Goal: Information Seeking & Learning: Learn about a topic

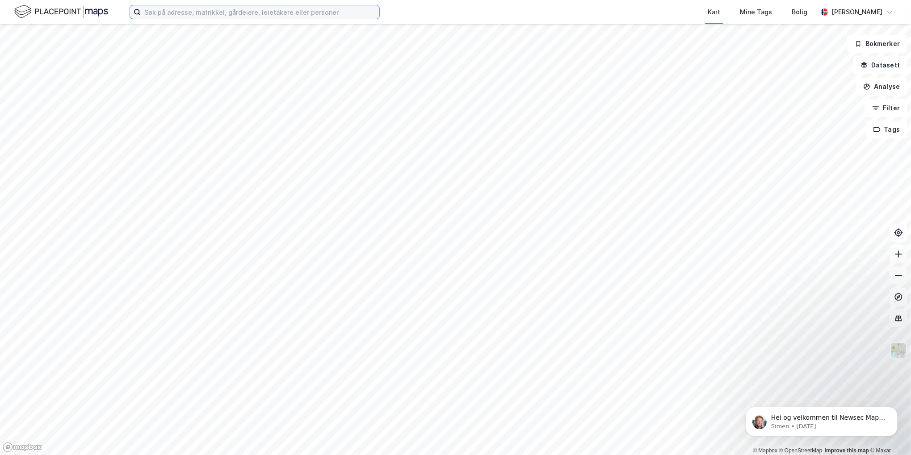
click at [170, 13] on input at bounding box center [260, 11] width 239 height 13
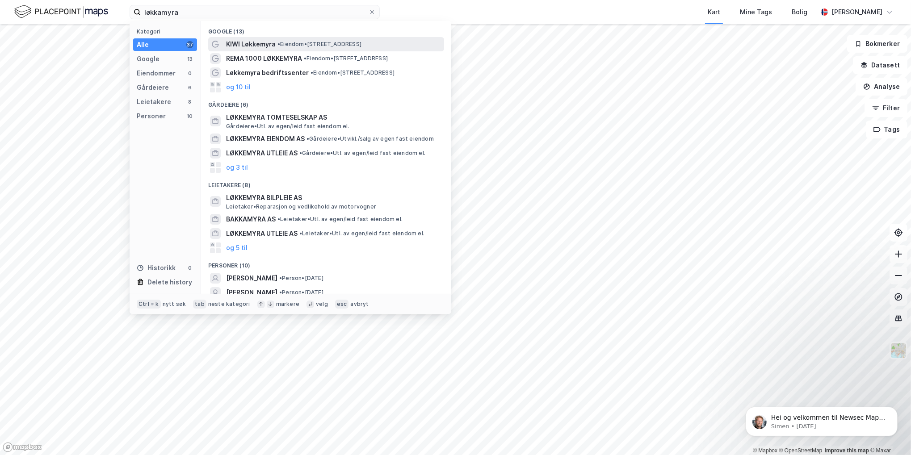
click at [247, 45] on span "KIWI Løkkemyra" at bounding box center [251, 44] width 50 height 11
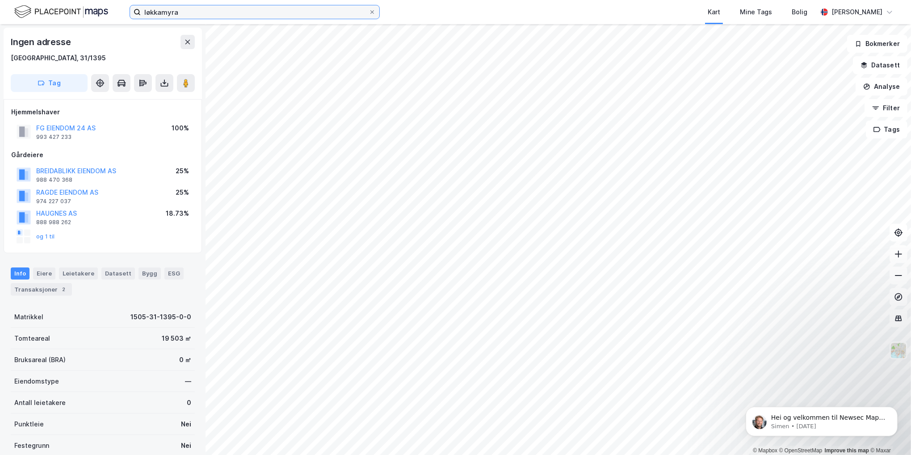
drag, startPoint x: 81, startPoint y: 19, endPoint x: 62, endPoint y: 22, distance: 19.0
click at [62, 22] on div "løkkamyra Kart Mine Tags Bolig Erlend Aagesen" at bounding box center [455, 12] width 911 height 24
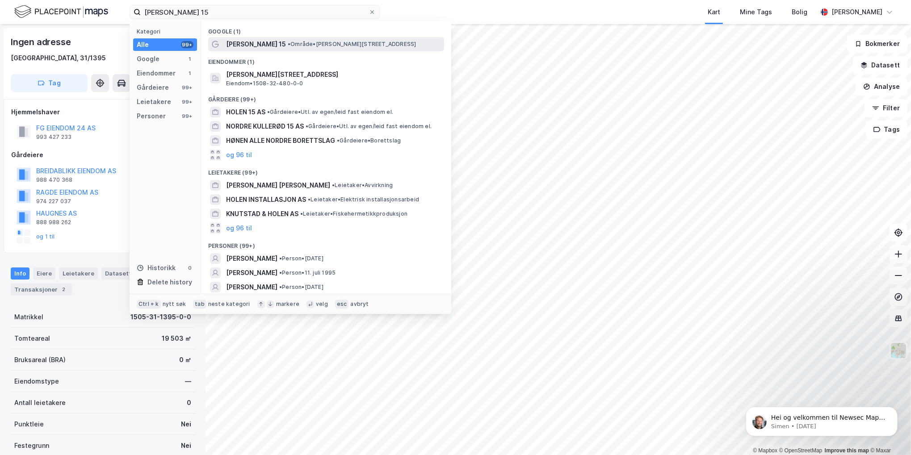
click at [252, 50] on div "Nordre Holen 15 • Område • Nordre Holen 15, 6019 Ålesund" at bounding box center [326, 44] width 236 height 14
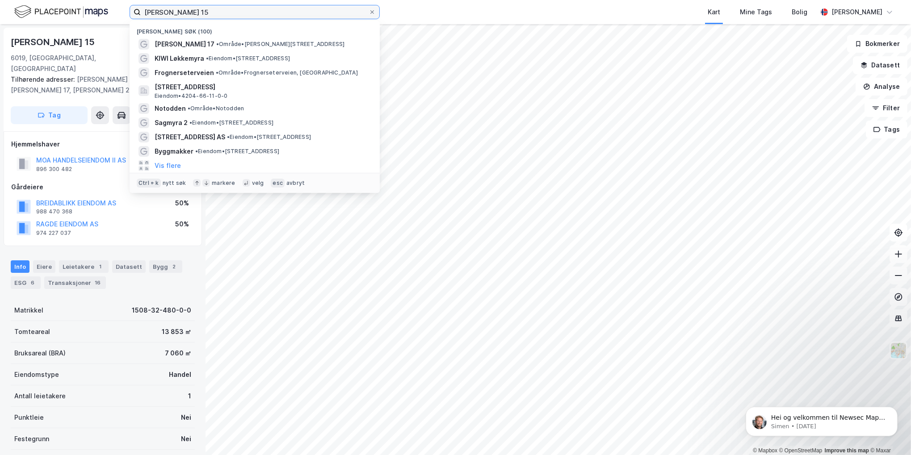
drag, startPoint x: 202, startPoint y: 8, endPoint x: 49, endPoint y: 19, distance: 154.1
click at [48, 23] on div "nordre holen 15 Nylige søk (100) Nordre Holen 17 • Område • Nordre Holen 17, 60…" at bounding box center [455, 12] width 911 height 24
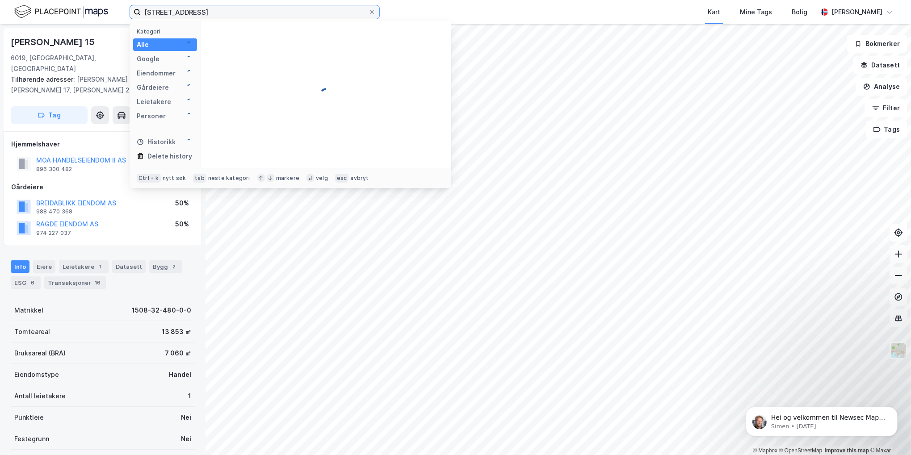
type input "middelthuns gate 17"
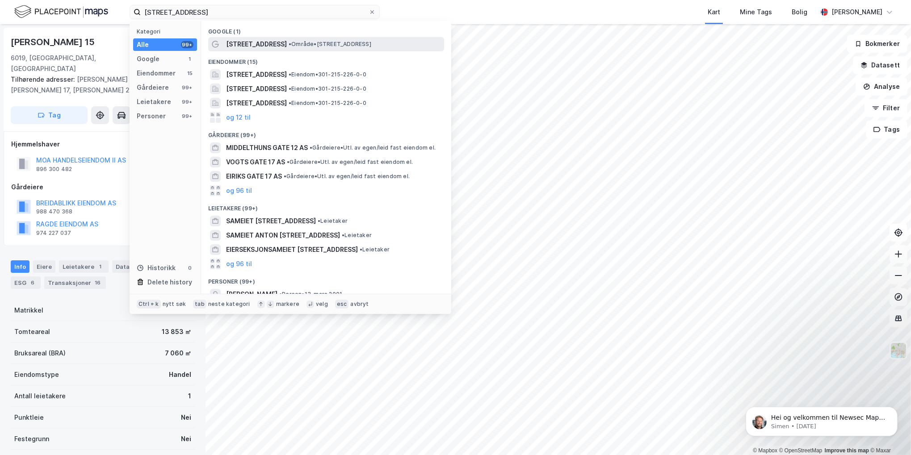
click at [265, 46] on span "Middelthuns gate 17" at bounding box center [256, 44] width 61 height 11
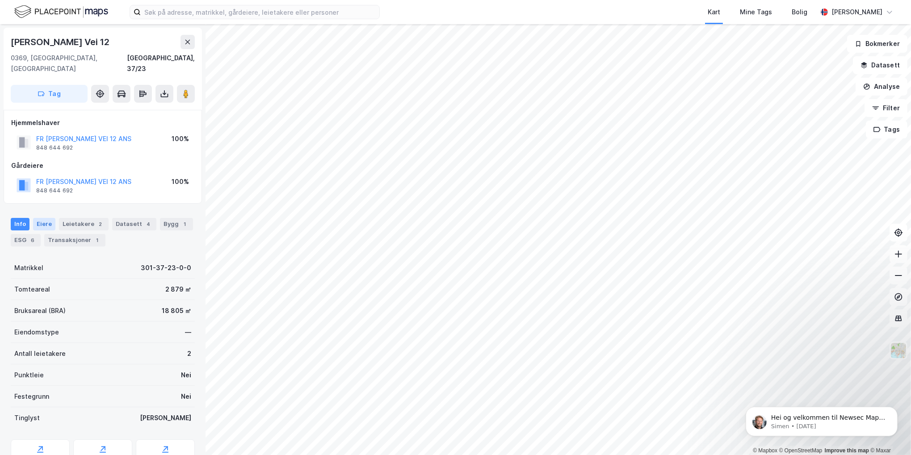
click at [45, 218] on div "Eiere" at bounding box center [44, 224] width 22 height 13
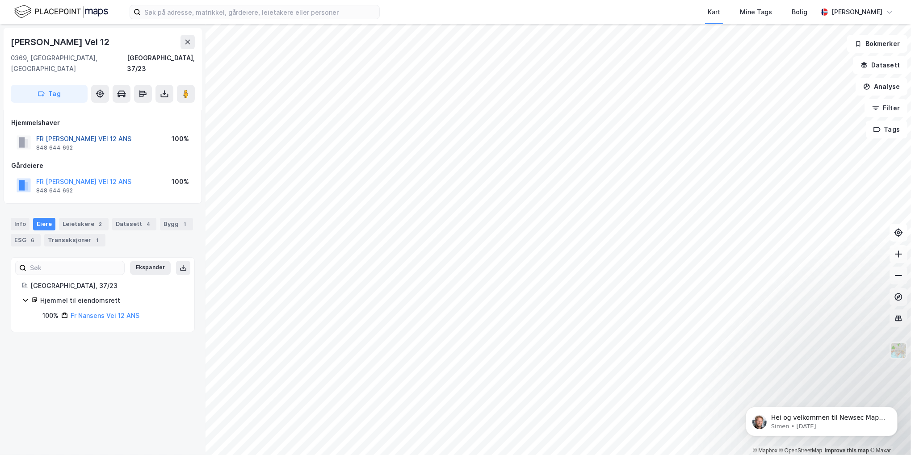
click at [0, 0] on button "FR [PERSON_NAME] VEI 12 ANS" at bounding box center [0, 0] width 0 height 0
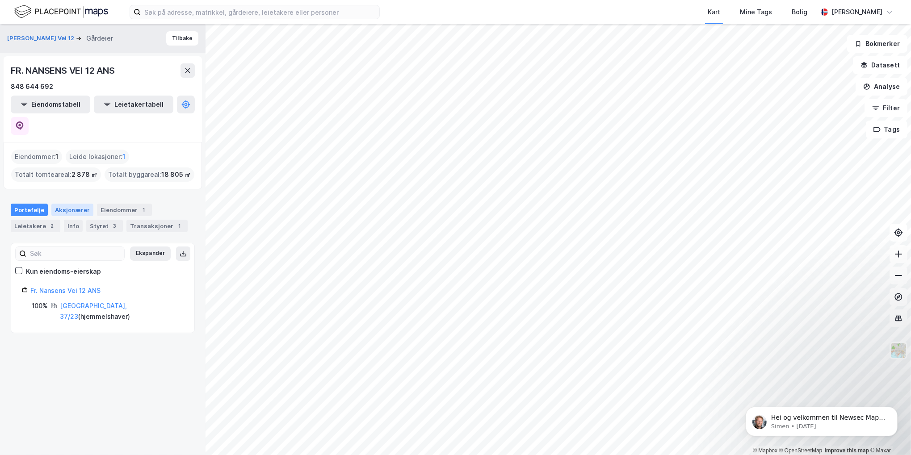
click at [77, 204] on div "Aksjonærer" at bounding box center [72, 210] width 42 height 13
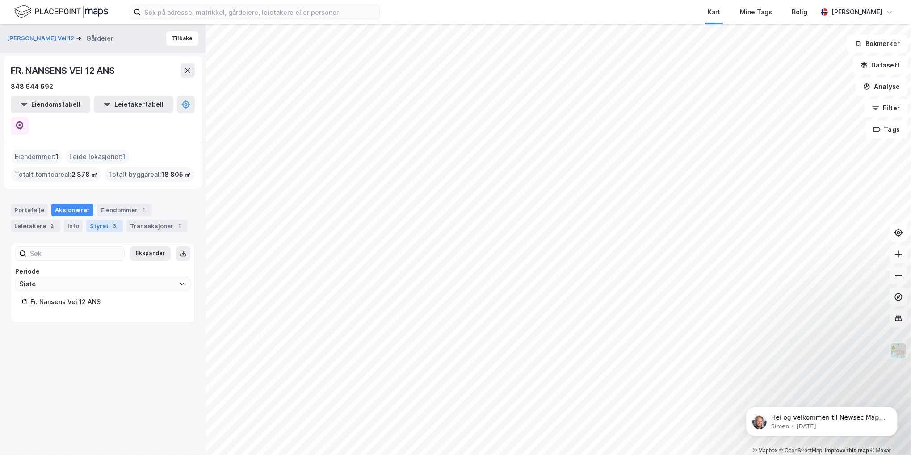
click at [93, 220] on div "Styret 3" at bounding box center [104, 226] width 37 height 13
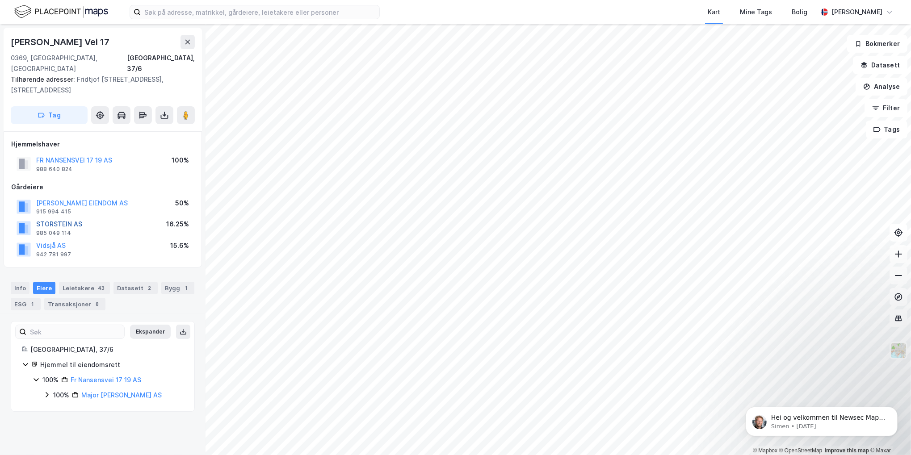
click at [0, 0] on button "STORSTEIN AS" at bounding box center [0, 0] width 0 height 0
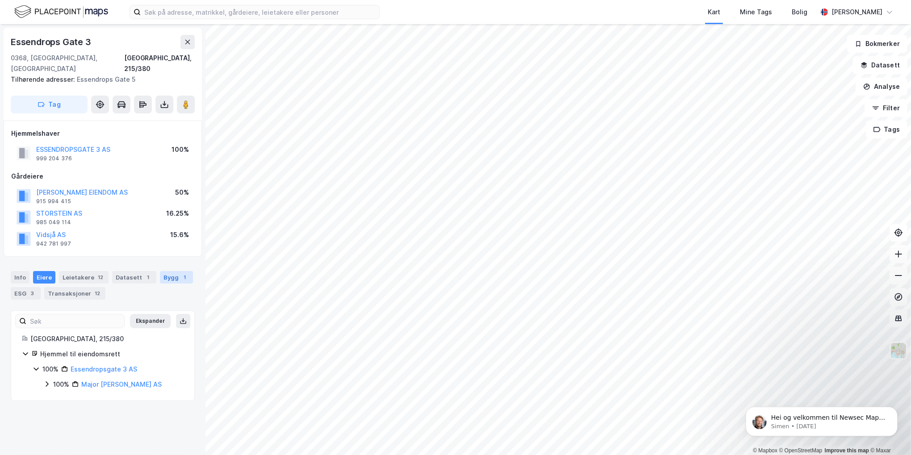
click at [165, 271] on div "Bygg 1" at bounding box center [176, 277] width 33 height 13
